Goal: Information Seeking & Learning: Learn about a topic

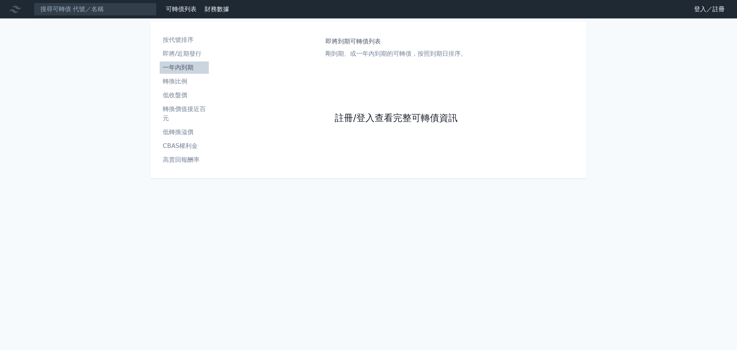
click at [366, 119] on link "註冊/登入查看完整可轉債資訊" at bounding box center [396, 118] width 123 height 12
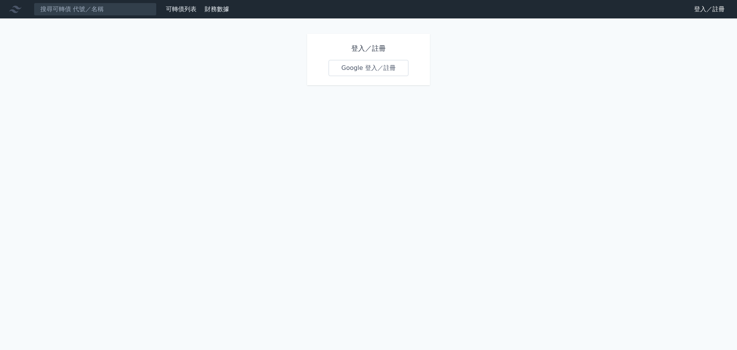
click at [367, 73] on link "Google 登入／註冊" at bounding box center [369, 68] width 80 height 16
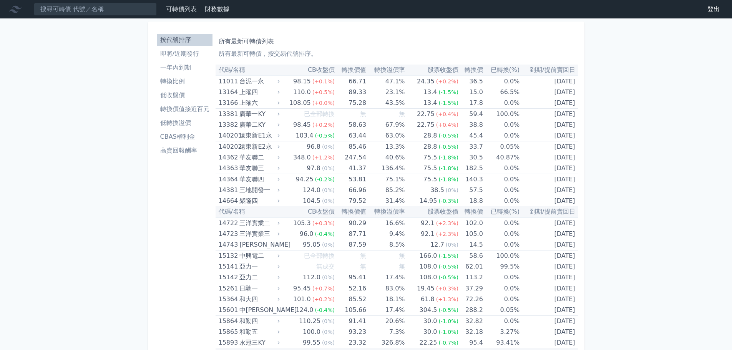
drag, startPoint x: 100, startPoint y: 184, endPoint x: 154, endPoint y: 151, distance: 63.0
click at [111, 6] on input at bounding box center [95, 9] width 123 height 13
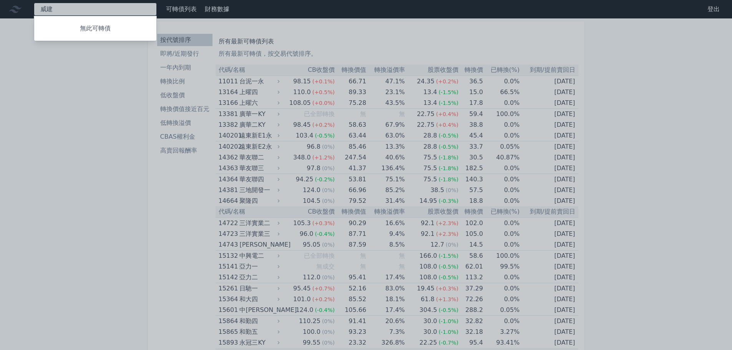
type input "威"
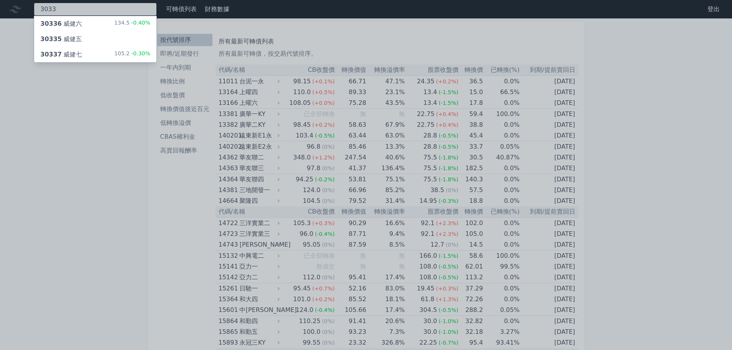
type input "3033"
click at [93, 51] on div "30337 威健七 105.2 -0.30%" at bounding box center [95, 54] width 122 height 15
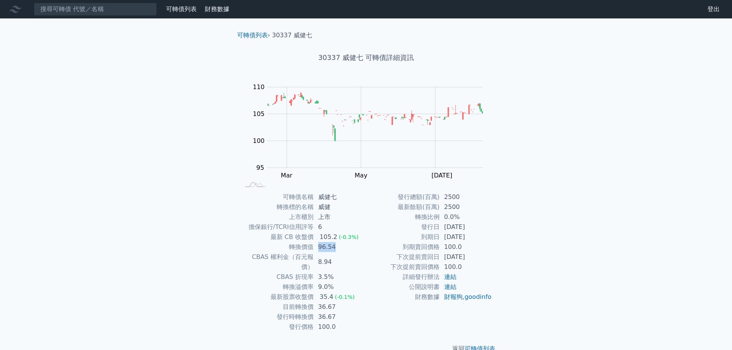
drag, startPoint x: 325, startPoint y: 247, endPoint x: 333, endPoint y: 247, distance: 8.1
click at [333, 247] on td "96.54" at bounding box center [339, 247] width 53 height 10
click at [337, 247] on td "96.54" at bounding box center [339, 247] width 53 height 10
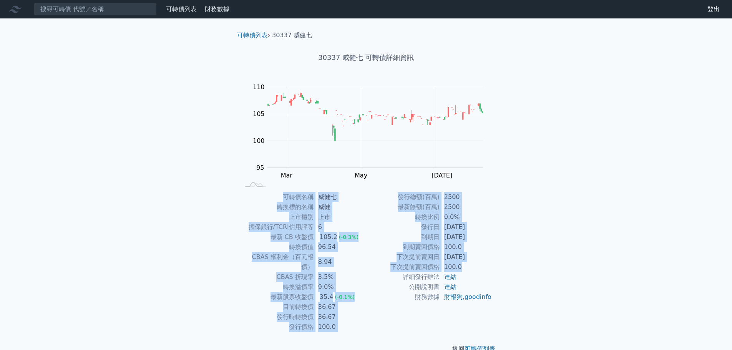
drag, startPoint x: 283, startPoint y: 197, endPoint x: 469, endPoint y: 263, distance: 197.2
click at [469, 263] on div "可轉債名稱 威健七 轉換標的名稱 威健 上市櫃別 上市 擔保銀行/TCRI信用評等 6 最新 CB 收盤價 105.2 (-0.3%) 轉換價值 96.54 …" at bounding box center [366, 262] width 270 height 140
copy div "lorem ips dolors am cons ad elit/SEDDoeiu 5 te IN utl 963.8 (-5.0%) etdo 61.67 …"
click at [150, 164] on div "可轉債列表 財務數據 可轉債列表 財務數據 登出 登出 可轉債列表 › 30337 威健七 30337 威健七 可轉債詳細資訊 Zoom Out 104 94…" at bounding box center [366, 183] width 732 height 366
